Goal: Obtain resource: Obtain resource

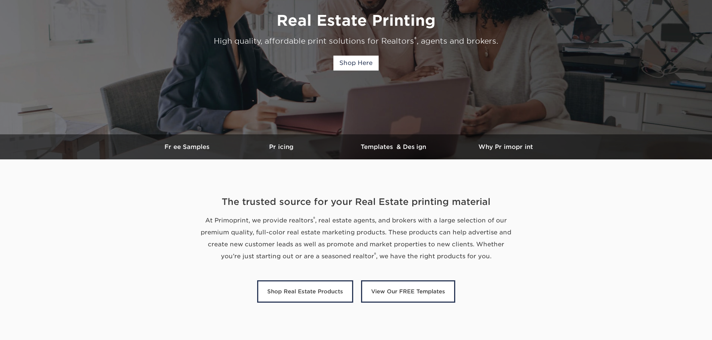
scroll to position [101, 0]
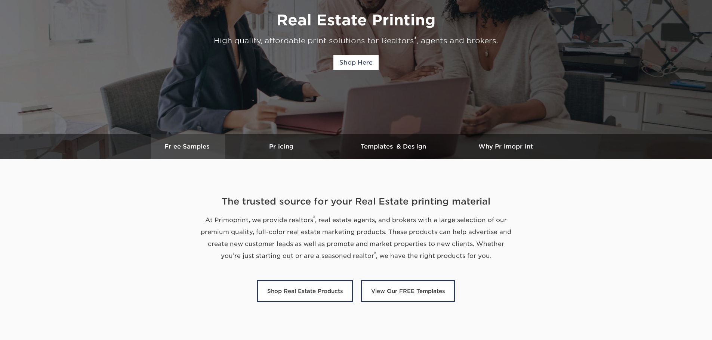
click at [186, 148] on h3 "Free Samples" at bounding box center [188, 146] width 75 height 7
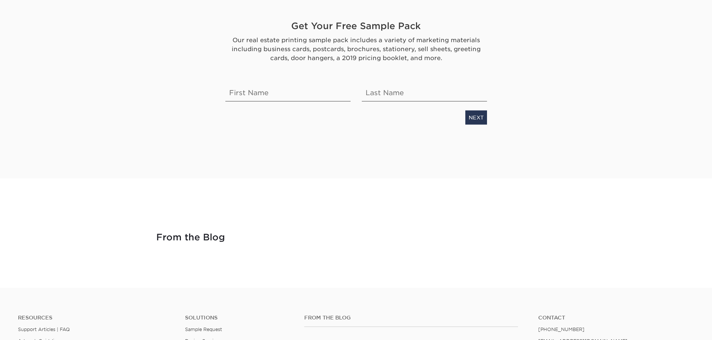
scroll to position [1884, 0]
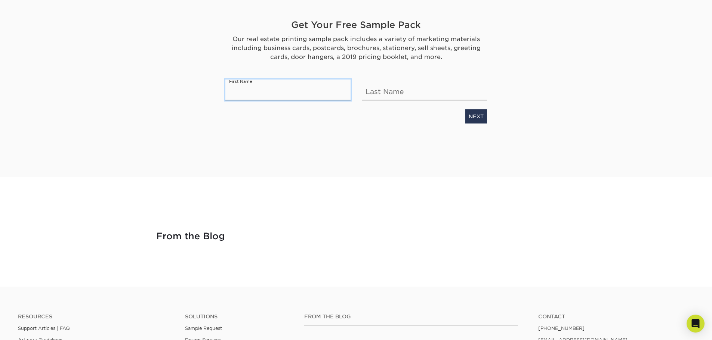
click at [240, 95] on input "text" at bounding box center [287, 89] width 125 height 21
type input "[PERSON_NAME]"
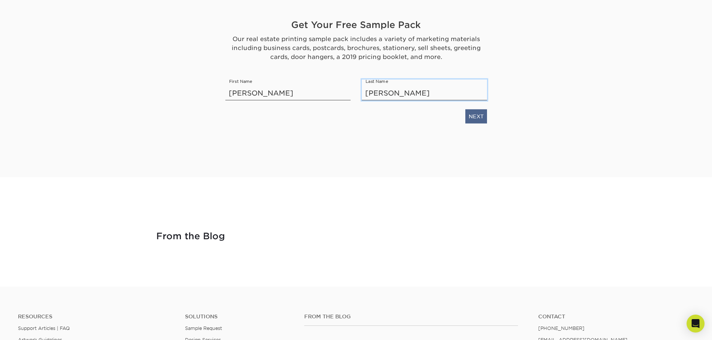
type input "[PERSON_NAME]"
click at [476, 120] on link "NEXT" at bounding box center [476, 116] width 22 height 14
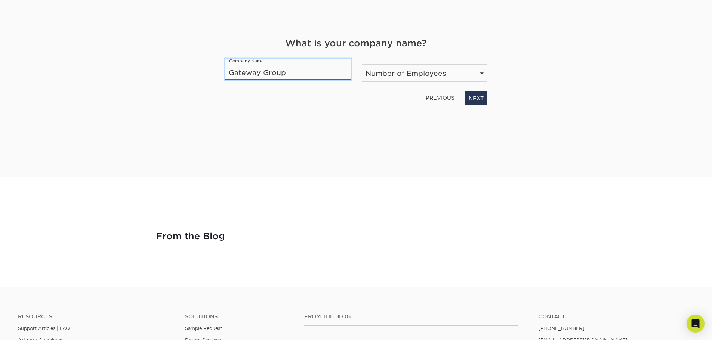
type input "Gateway Group"
click at [429, 74] on select "Number of Employees Self-employed 1-10 employees 11-50 employees 51-200 employe…" at bounding box center [424, 73] width 125 height 18
select select "Self-employed"
click at [362, 64] on select "Number of Employees Self-employed 1-10 employees 11-50 employees 51-200 employe…" at bounding box center [424, 73] width 125 height 18
click at [484, 90] on div "PREVIOUS NEXT" at bounding box center [356, 96] width 273 height 17
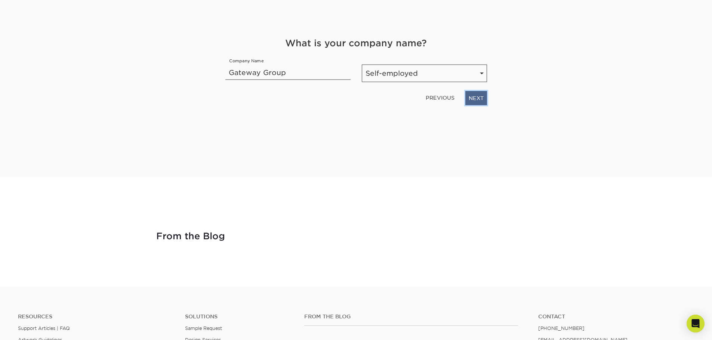
click at [481, 97] on link "NEXT" at bounding box center [476, 98] width 22 height 14
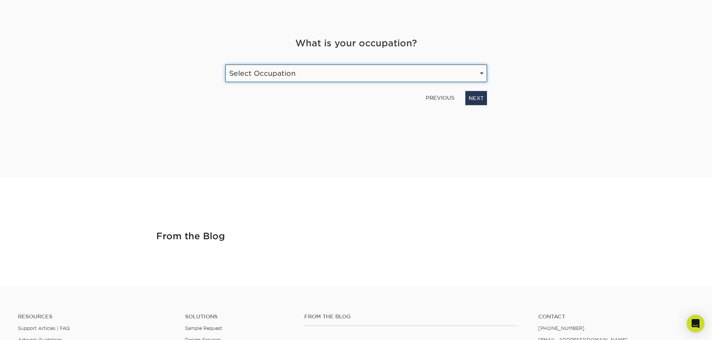
click at [252, 70] on select "Select Occupation Agency Automotive Blogger Cleaning Services Construction Educ…" at bounding box center [356, 73] width 262 height 18
select select "Real Estate"
click at [225, 64] on select "Select Occupation Agency Automotive Blogger Cleaning Services Construction Educ…" at bounding box center [356, 73] width 262 height 18
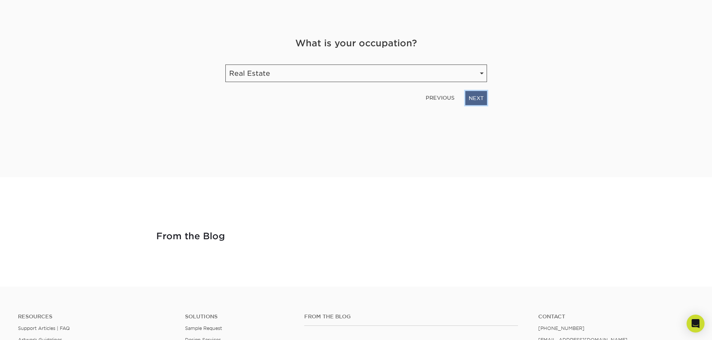
click at [475, 96] on link "NEXT" at bounding box center [476, 98] width 22 height 14
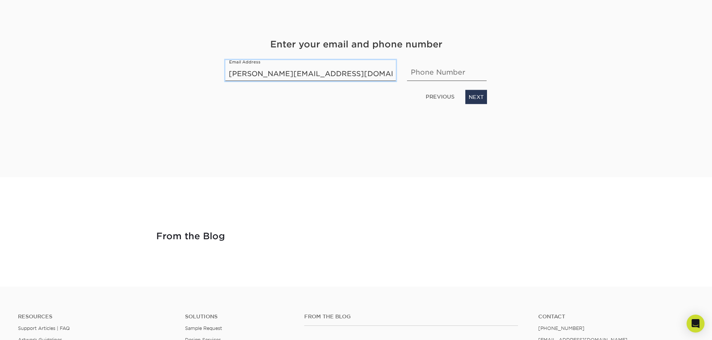
type input "[PERSON_NAME][EMAIL_ADDRESS][DOMAIN_NAME]"
type input "616.566.3691"
click at [475, 95] on link "NEXT" at bounding box center [476, 97] width 22 height 14
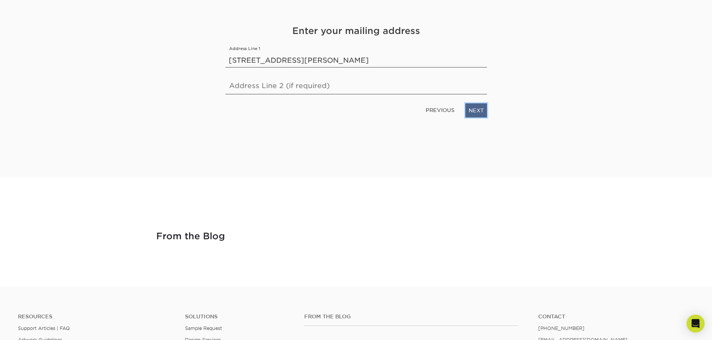
click at [478, 112] on link "NEXT" at bounding box center [476, 110] width 22 height 14
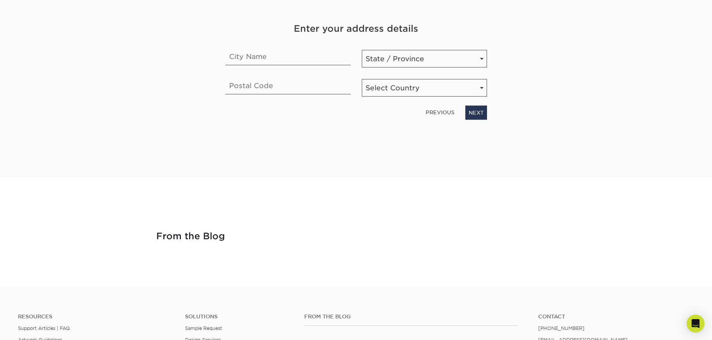
click at [431, 115] on link "PREVIOUS" at bounding box center [440, 113] width 35 height 12
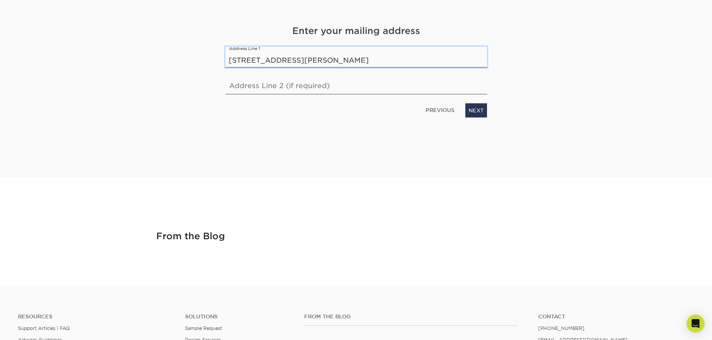
drag, startPoint x: 362, startPoint y: 58, endPoint x: 278, endPoint y: 59, distance: 84.5
click at [278, 59] on input "[STREET_ADDRESS][PERSON_NAME]" at bounding box center [356, 56] width 262 height 21
type input "[STREET_ADDRESS][PERSON_NAME]"
click at [473, 110] on link "NEXT" at bounding box center [476, 110] width 22 height 14
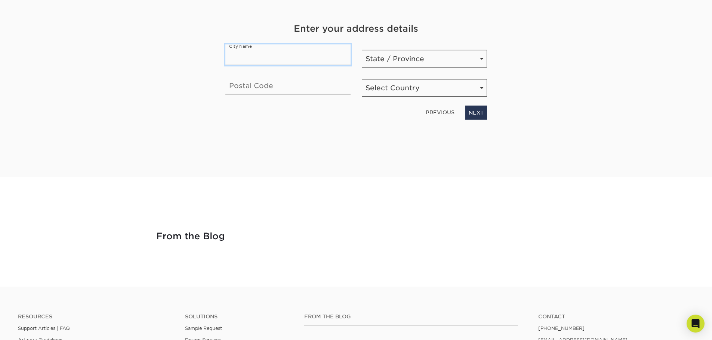
click at [255, 56] on input "text" at bounding box center [287, 54] width 125 height 21
type input "Holland"
select select "MI"
type input "49424"
select select "US"
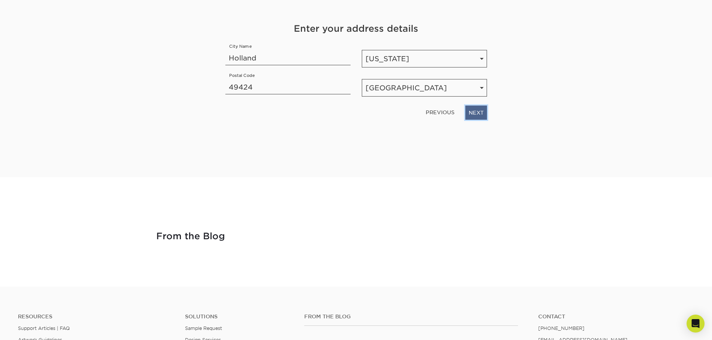
click at [480, 111] on link "NEXT" at bounding box center [476, 112] width 22 height 14
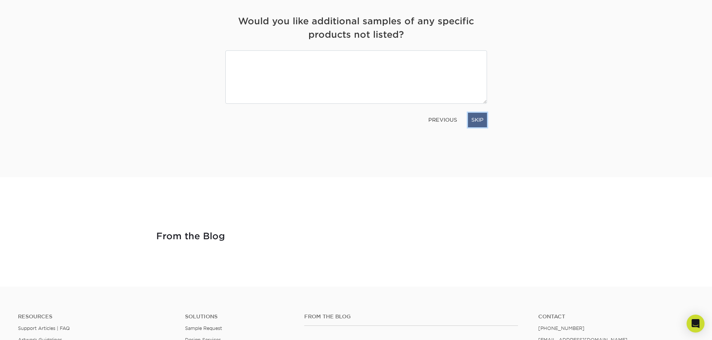
click at [481, 121] on link "SKIP" at bounding box center [477, 120] width 19 height 14
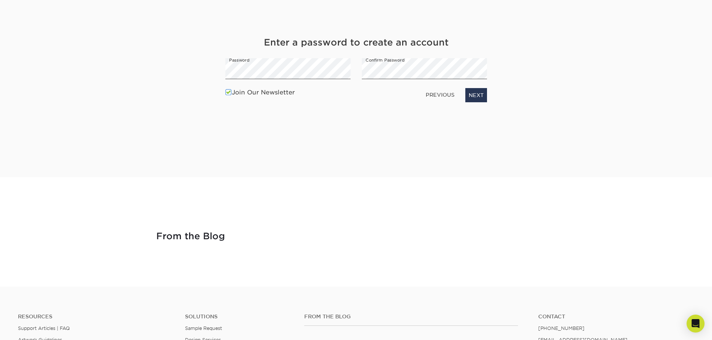
click at [230, 94] on span at bounding box center [228, 92] width 6 height 7
click at [0, 0] on input "Join Our Newsletter" at bounding box center [0, 0] width 0 height 0
click at [469, 97] on link "NEXT" at bounding box center [476, 95] width 22 height 14
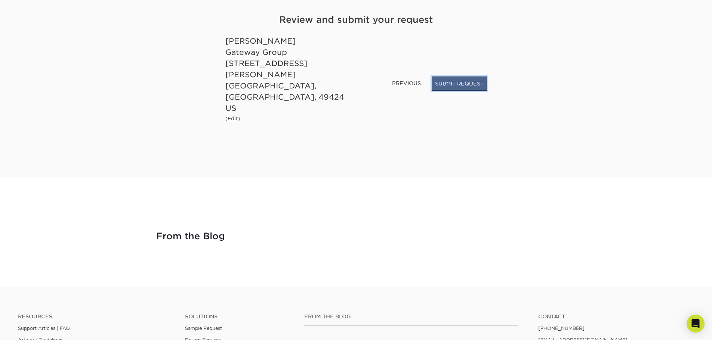
click at [455, 91] on button "SUBMIT REQUEST" at bounding box center [459, 84] width 55 height 14
